Goal: Navigation & Orientation: Find specific page/section

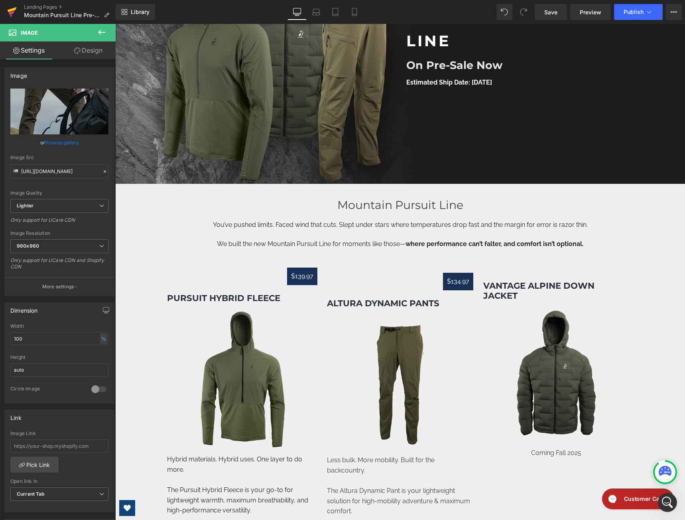
click at [11, 8] on icon at bounding box center [12, 12] width 10 height 20
